Goal: Transaction & Acquisition: Book appointment/travel/reservation

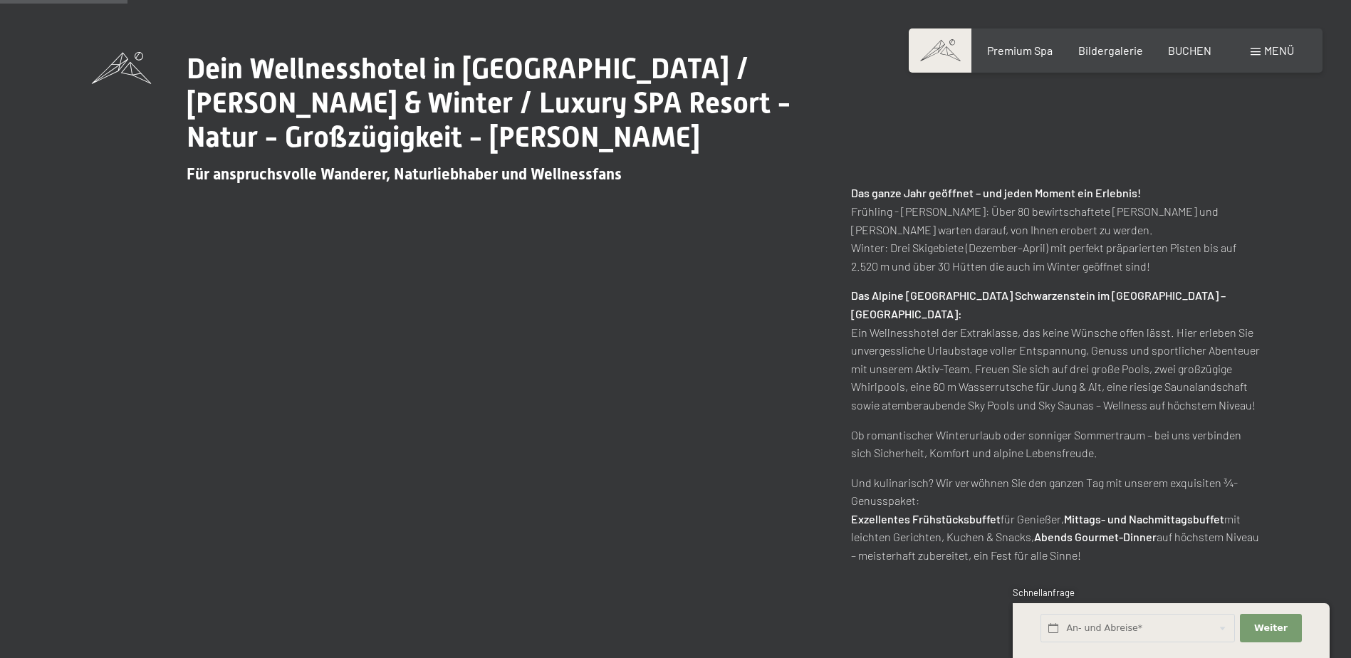
scroll to position [855, 0]
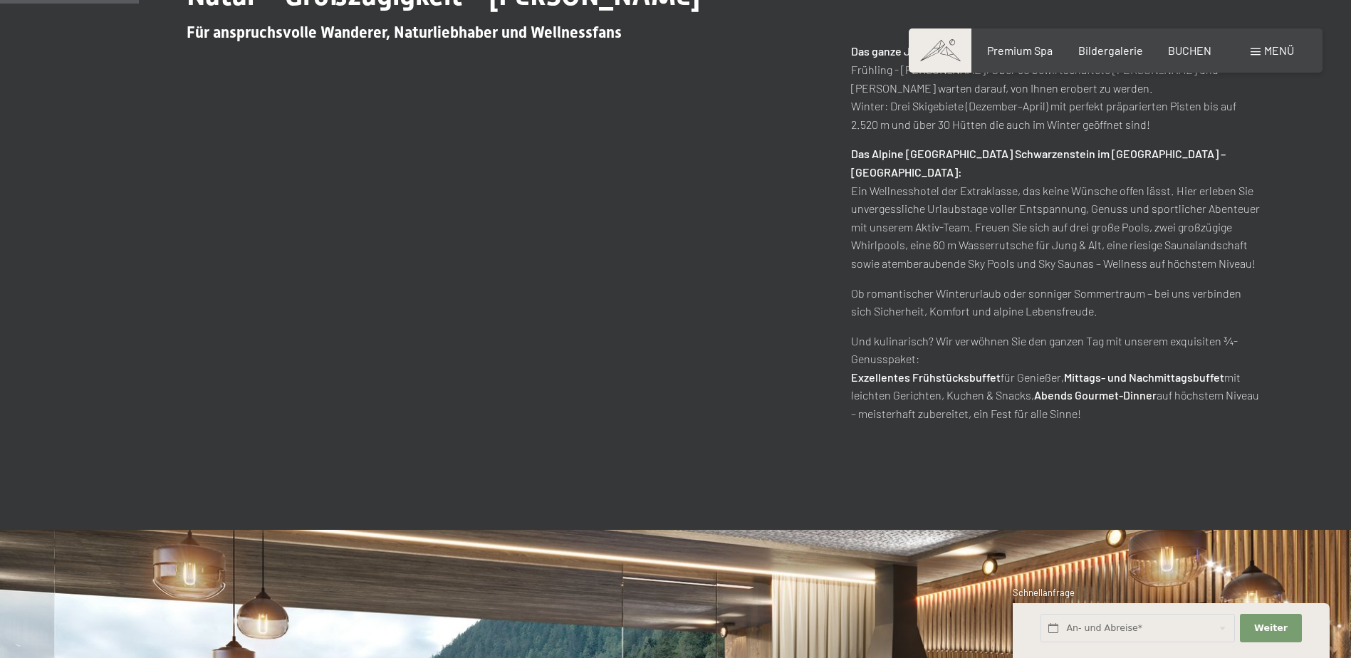
click at [504, 303] on div "Dein Wellnesshotel in Südtirol / Sommer & Winter / Luxury SPA Resort - Natur - …" at bounding box center [676, 166] width 1168 height 513
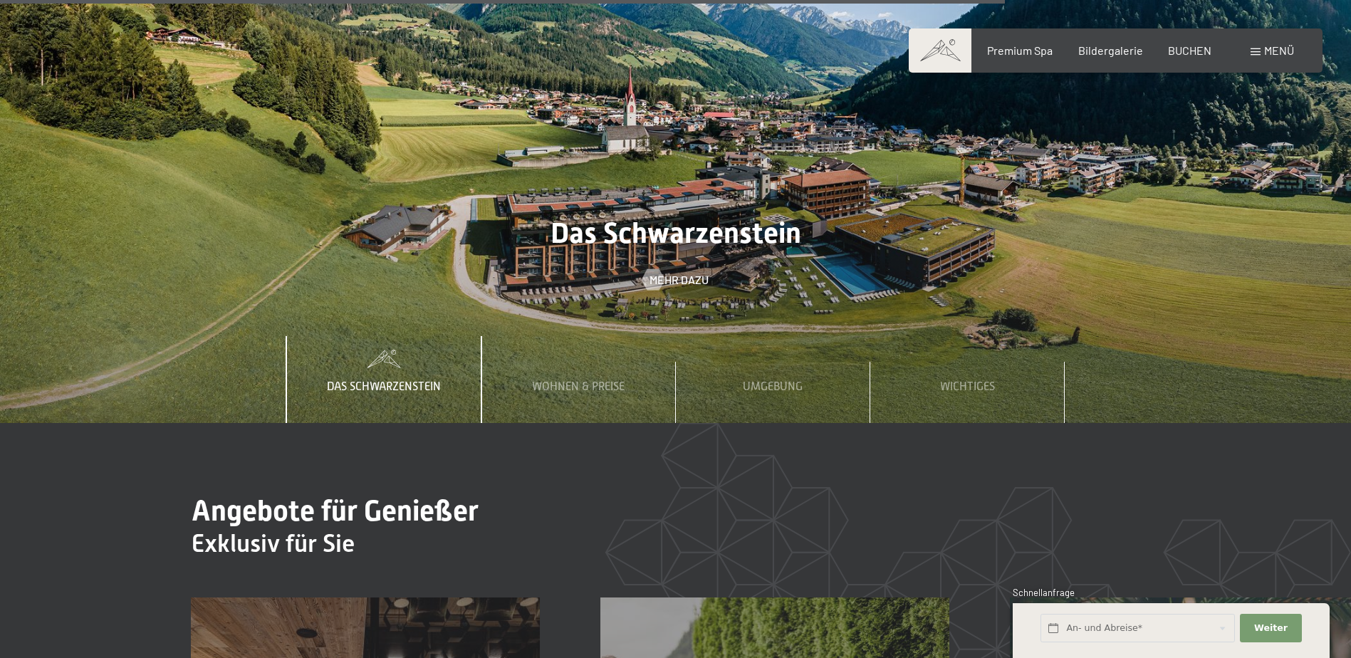
scroll to position [5414, 0]
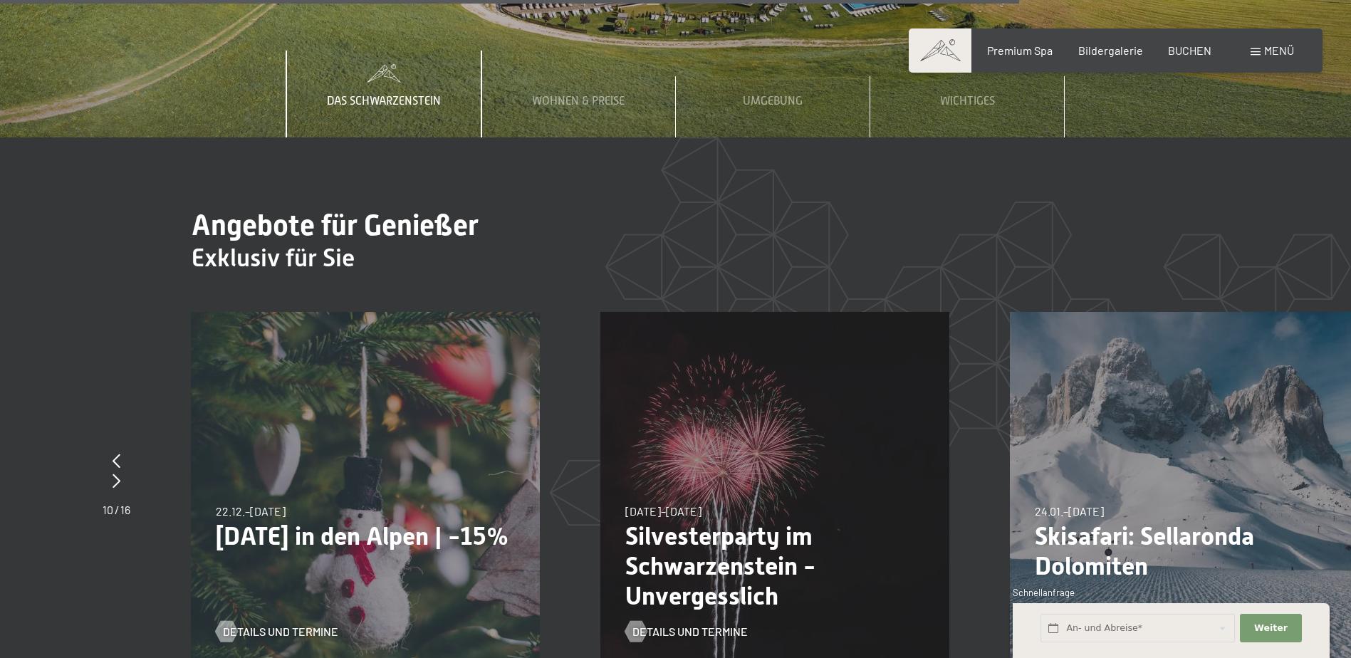
click at [251, 521] on p "Weihnachten in den Alpen | -15%" at bounding box center [365, 536] width 299 height 30
click at [251, 624] on span "Details und Termine" at bounding box center [294, 632] width 115 height 16
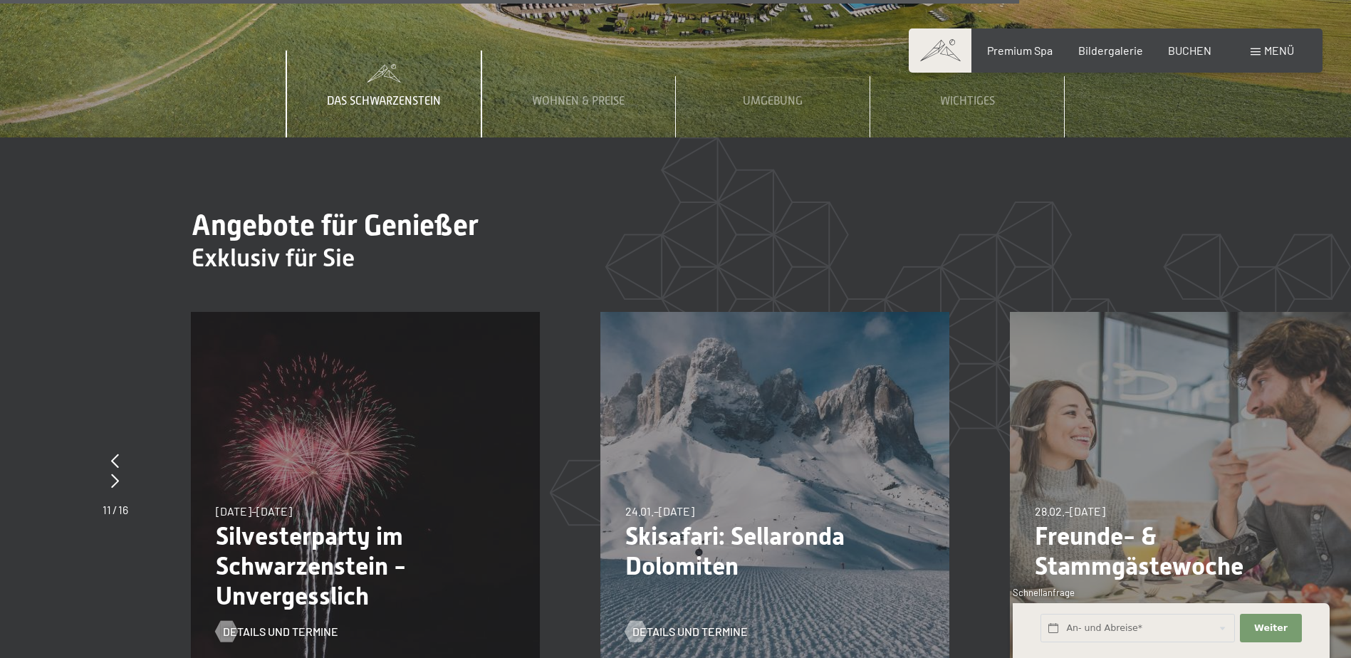
click at [378, 521] on p "Silvesterparty im Schwarzenstein - Unvergesslich" at bounding box center [365, 566] width 299 height 90
click at [288, 624] on span "Details und Termine" at bounding box center [294, 632] width 115 height 16
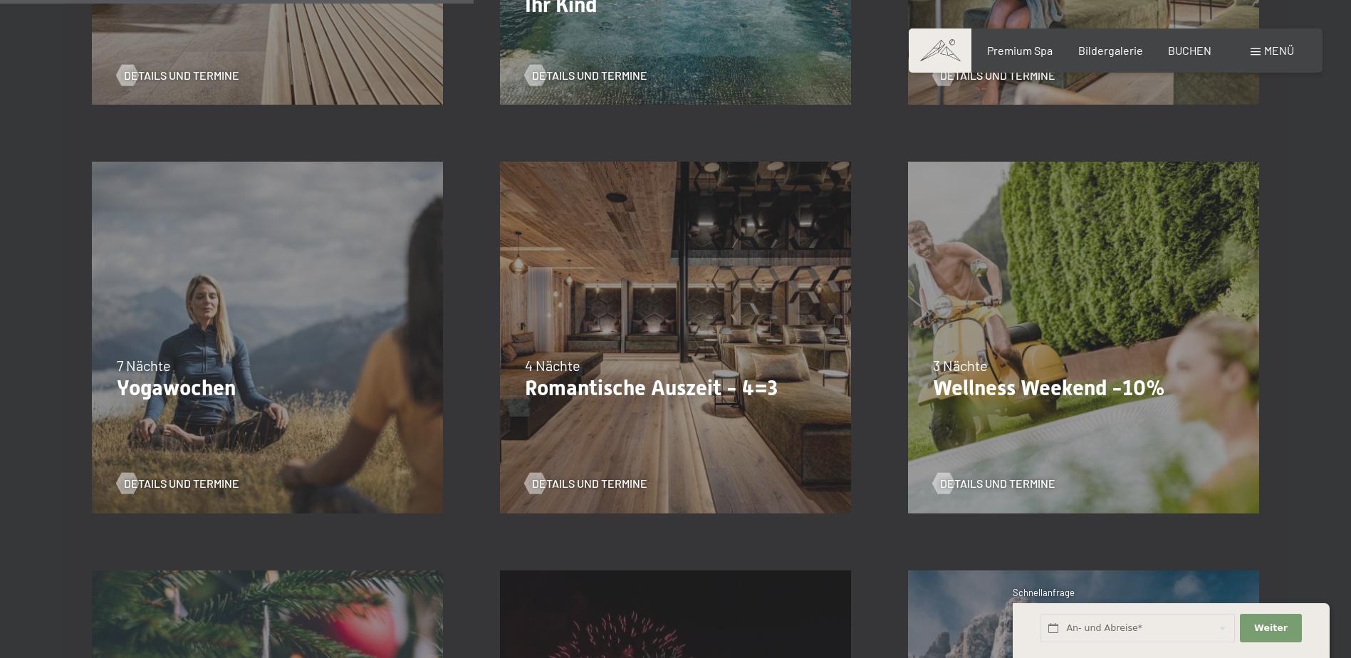
scroll to position [1140, 0]
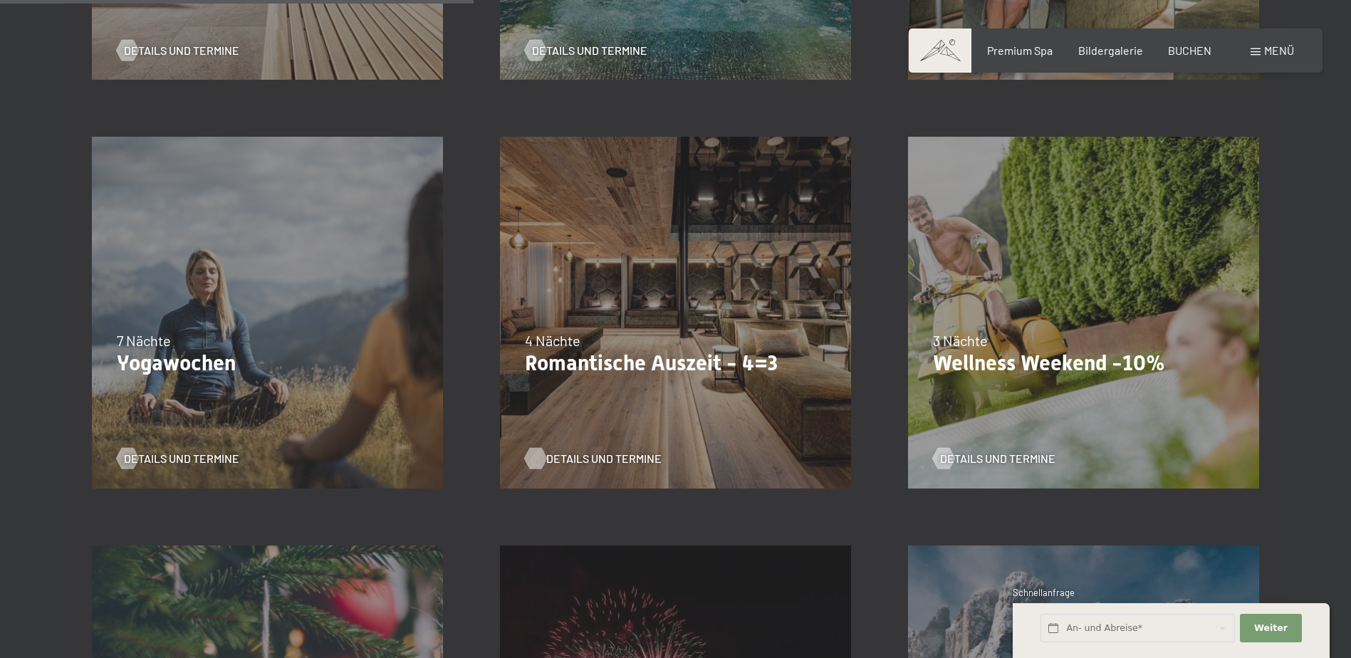
click at [583, 457] on span "Details und Termine" at bounding box center [603, 459] width 115 height 16
click at [999, 452] on span "Details und Termine" at bounding box center [1011, 459] width 115 height 16
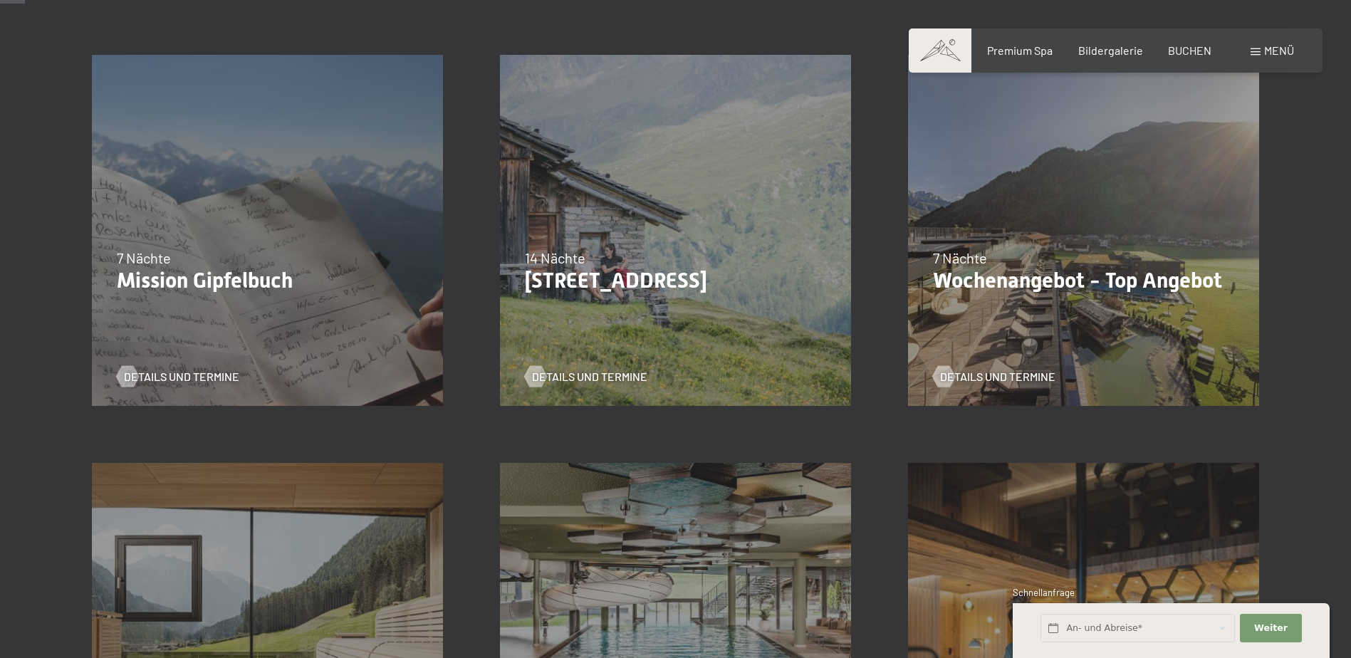
scroll to position [0, 0]
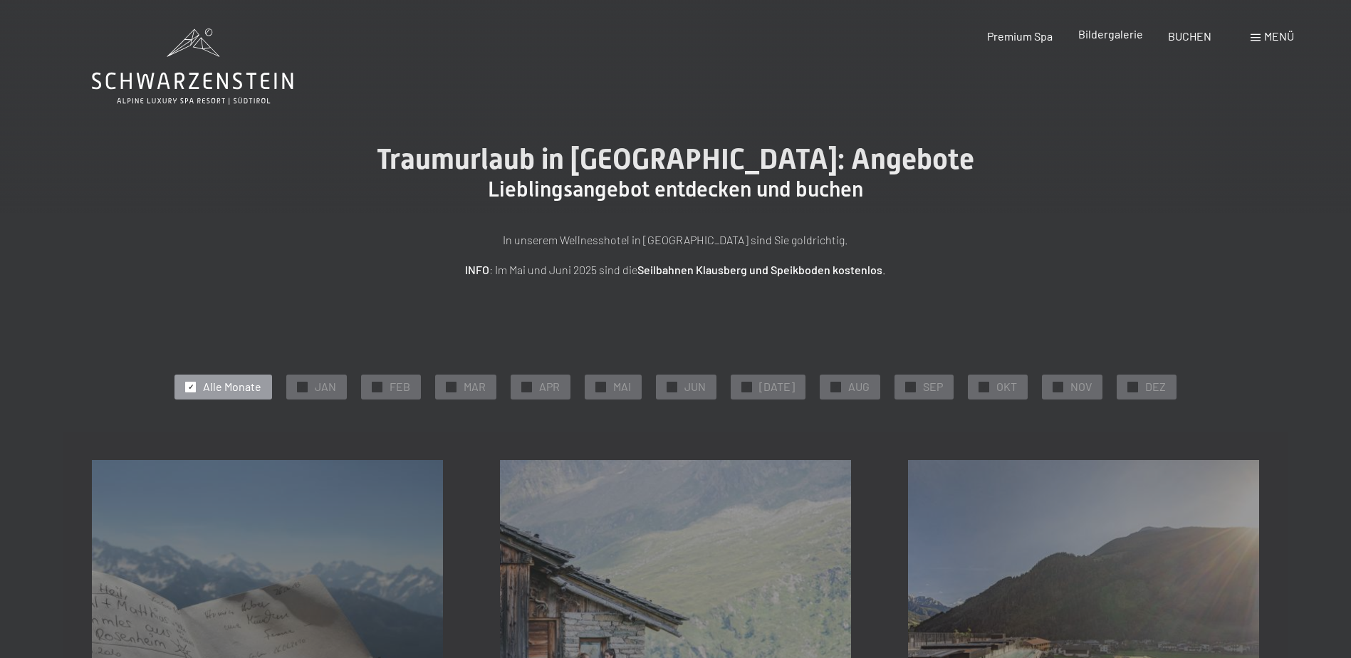
click at [1093, 33] on span "Bildergalerie" at bounding box center [1110, 34] width 65 height 14
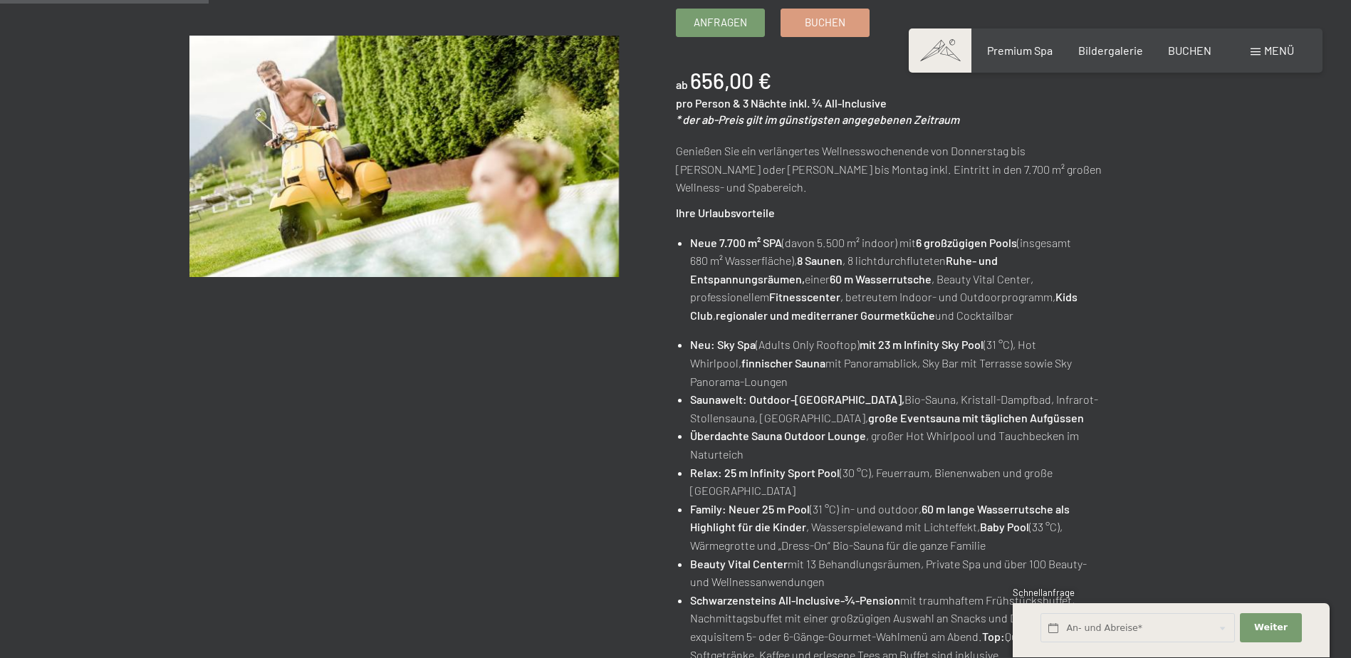
scroll to position [261, 0]
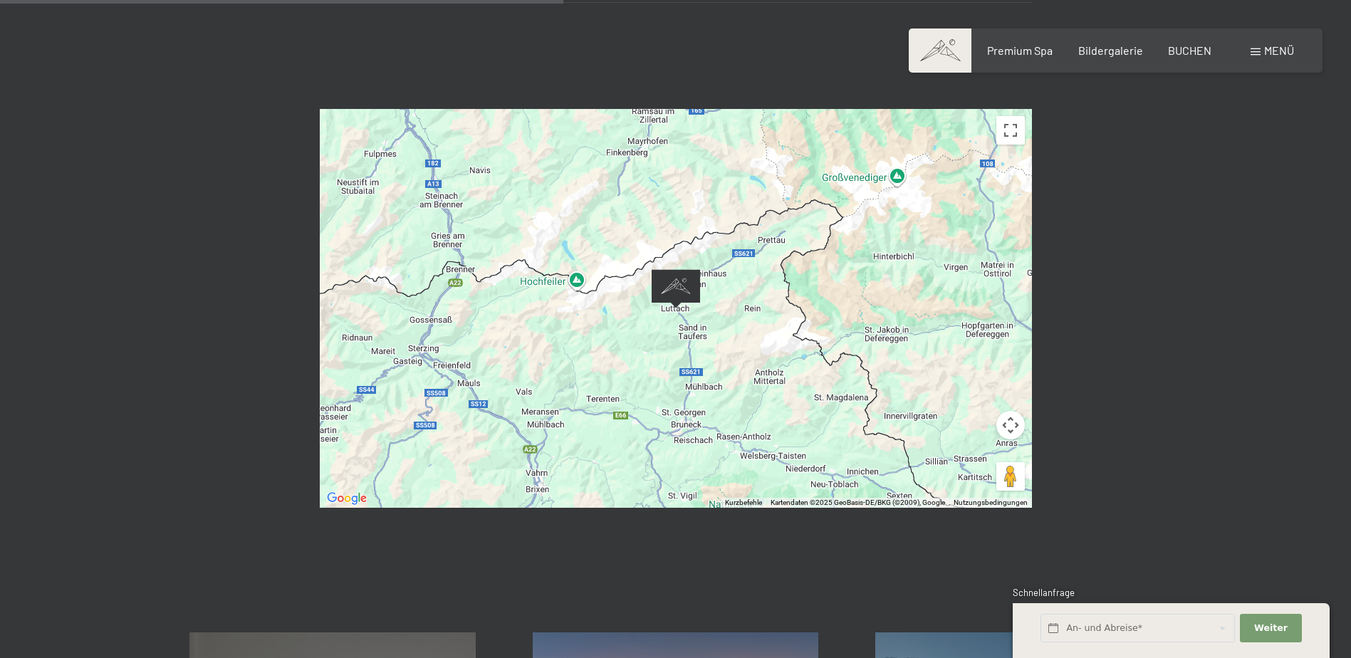
click at [645, 323] on div at bounding box center [676, 308] width 712 height 399
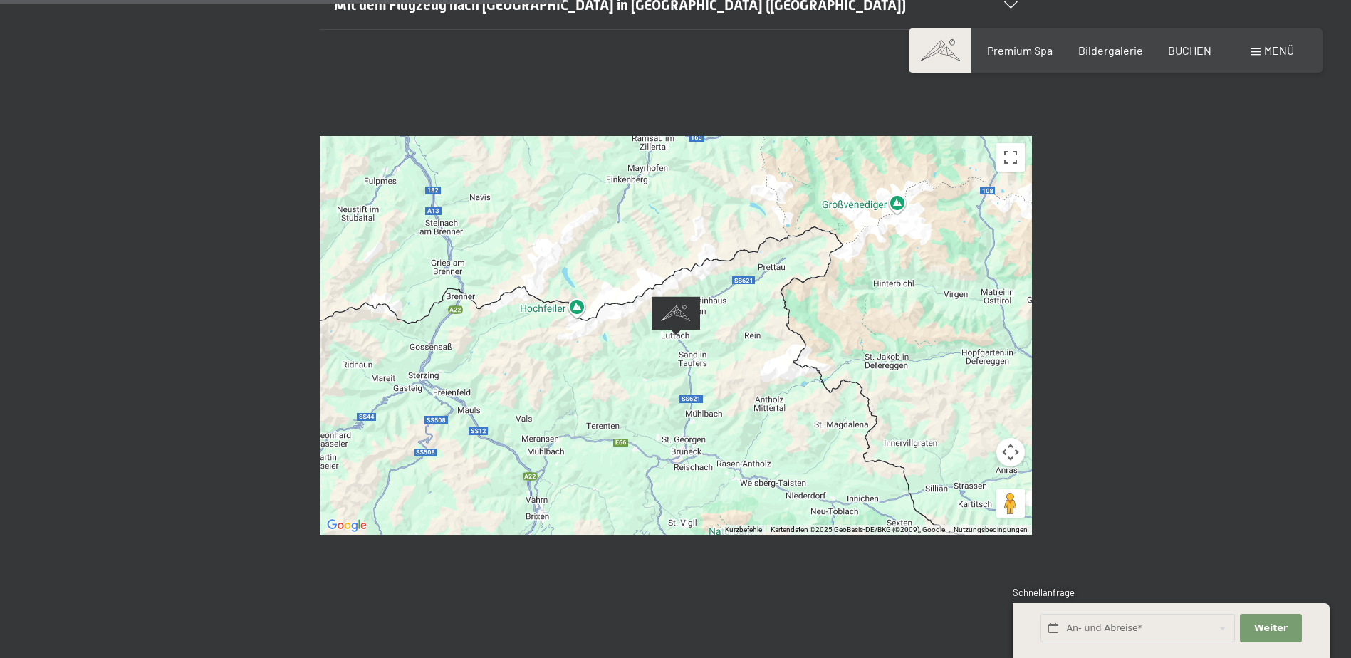
scroll to position [570, 0]
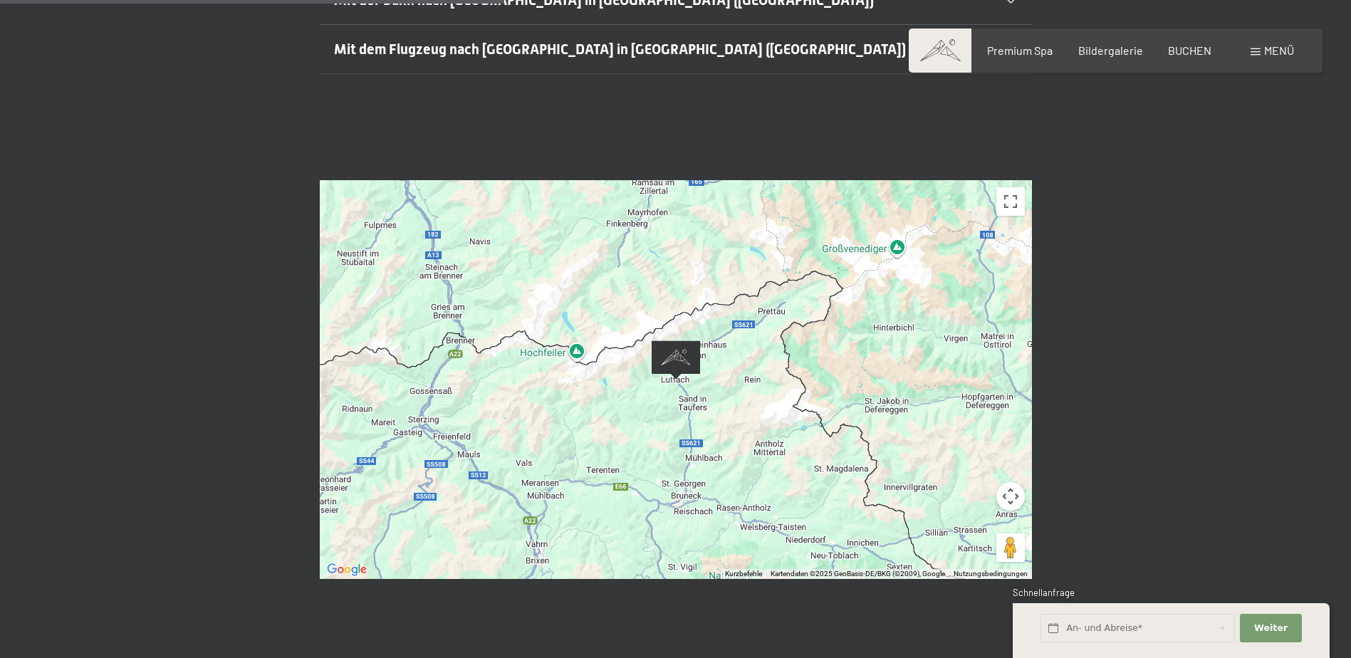
click at [693, 335] on img "Alpine Luxury SPA Resort SCHWARZENSTEIN" at bounding box center [676, 360] width 60 height 51
click at [691, 335] on img "Alpine Luxury SPA Resort SCHWARZENSTEIN" at bounding box center [676, 360] width 60 height 51
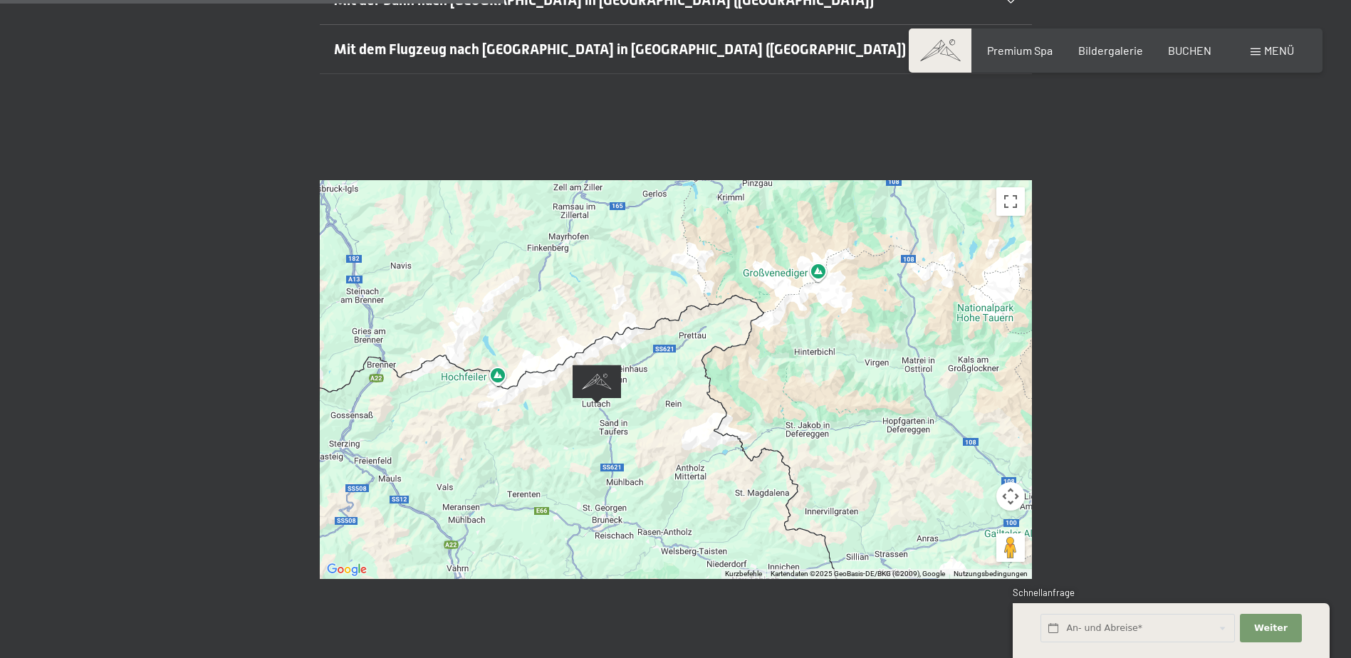
drag, startPoint x: 666, startPoint y: 325, endPoint x: 585, endPoint y: 352, distance: 85.6
click at [585, 359] on img "Alpine Luxury SPA Resort SCHWARZENSTEIN" at bounding box center [597, 384] width 60 height 51
